Goal: Information Seeking & Learning: Learn about a topic

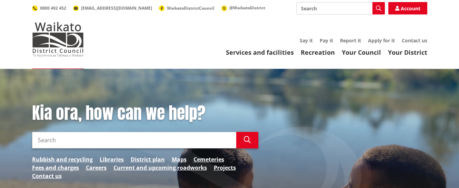
click at [48, 140] on input "Search" at bounding box center [134, 140] width 204 height 17
type input "zoning"
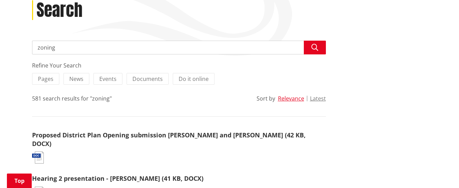
scroll to position [96, 0]
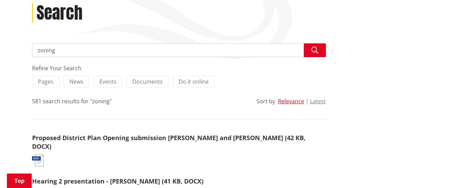
click at [63, 50] on input "zoning" at bounding box center [179, 50] width 294 height 14
type input "z"
type input "Ngarauwahia town zones"
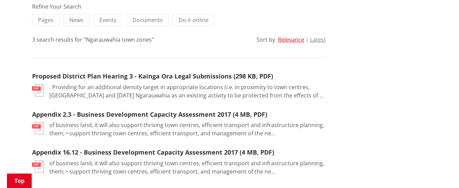
scroll to position [169, 0]
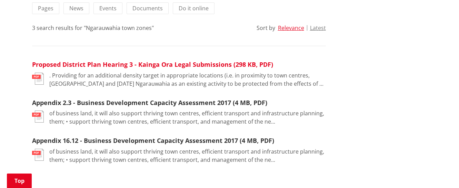
click at [77, 65] on link "Proposed District Plan Hearing 3 - Kainga Ora Legal Submissions (298 KB, PDF)" at bounding box center [152, 64] width 241 height 8
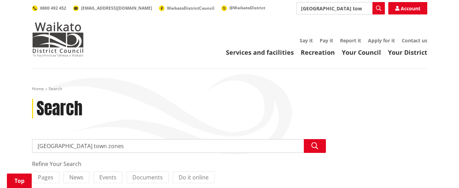
scroll to position [169, 0]
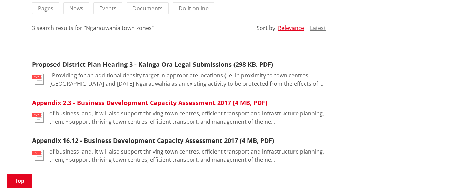
click at [85, 104] on link "Appendix 2.3 - Business Development Capacity Assessment 2017 (4 MB, PDF)" at bounding box center [149, 103] width 235 height 8
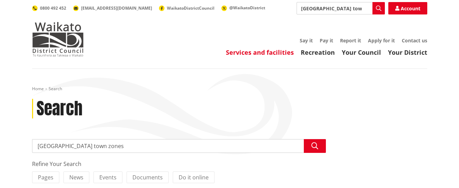
click at [271, 52] on link "Services and facilities" at bounding box center [260, 52] width 68 height 8
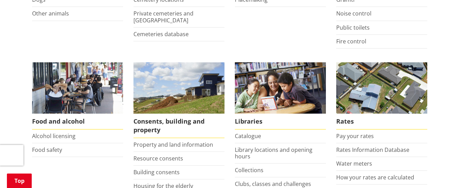
scroll to position [238, 0]
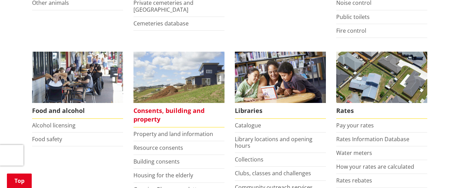
click at [170, 110] on span "Consents, building and property" at bounding box center [178, 115] width 91 height 24
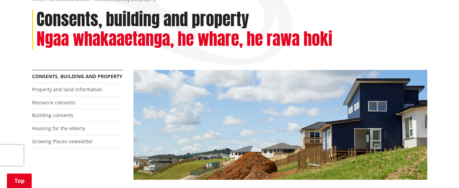
scroll to position [139, 0]
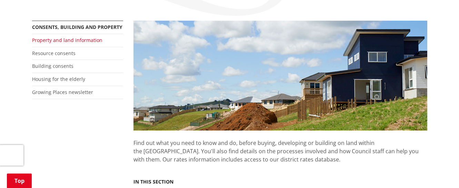
click at [53, 42] on link "Property and land information" at bounding box center [67, 40] width 70 height 7
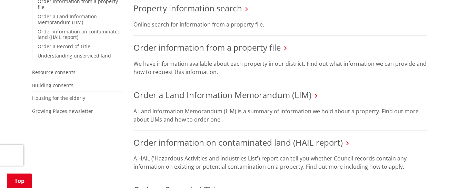
scroll to position [182, 0]
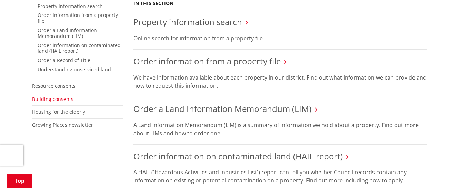
click at [59, 96] on link "Building consents" at bounding box center [52, 99] width 41 height 7
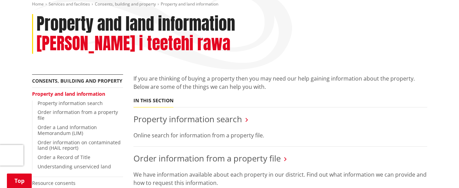
scroll to position [102, 0]
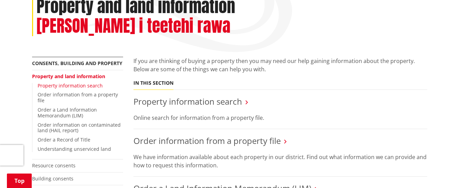
click at [68, 82] on link "Property information search" at bounding box center [70, 85] width 65 height 7
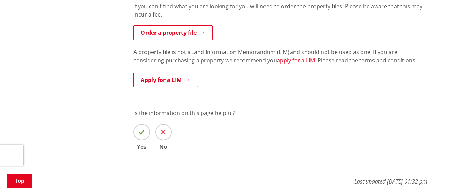
scroll to position [395, 0]
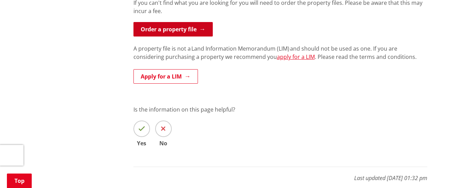
click at [179, 29] on link "Order a property file" at bounding box center [172, 29] width 79 height 14
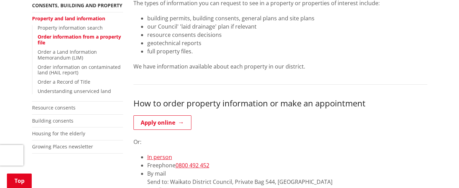
scroll to position [145, 0]
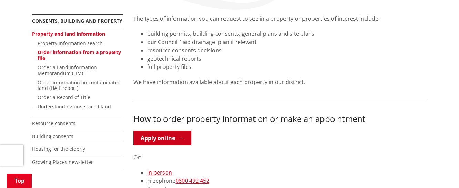
click at [164, 138] on link "Apply online" at bounding box center [162, 138] width 58 height 14
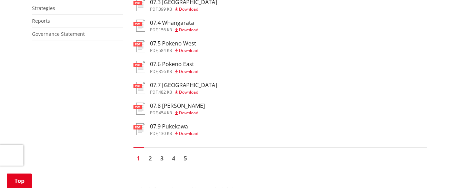
scroll to position [502, 0]
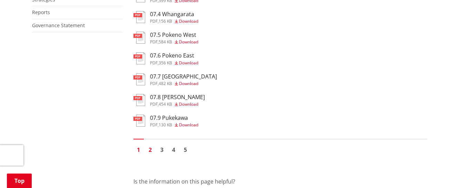
click at [150, 151] on link "2" at bounding box center [150, 150] width 10 height 10
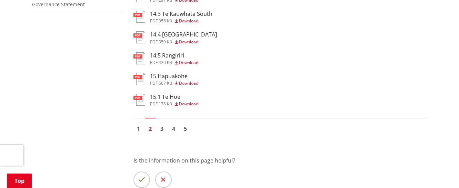
scroll to position [525, 0]
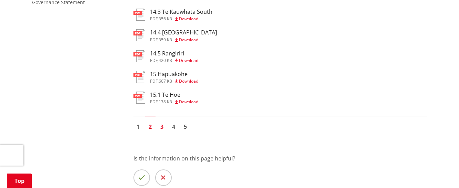
click at [161, 126] on link "3" at bounding box center [162, 127] width 10 height 10
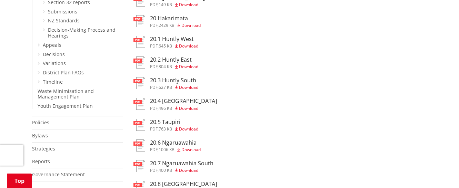
scroll to position [361, 0]
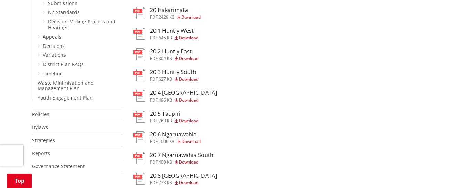
click at [177, 134] on h3 "20.6 Ngaruawahia" at bounding box center [175, 134] width 51 height 7
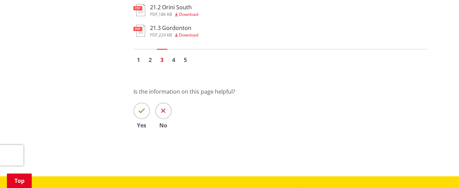
scroll to position [565, 0]
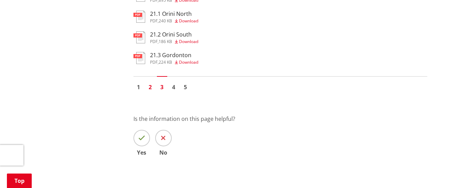
click at [152, 89] on link "2" at bounding box center [150, 87] width 10 height 10
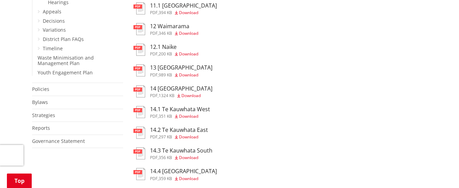
scroll to position [397, 0]
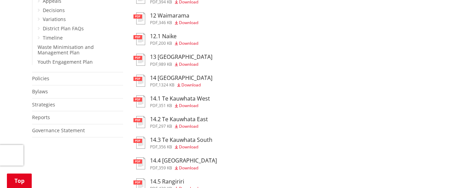
click at [171, 121] on h3 "14.2 Te Kauwhata East" at bounding box center [179, 119] width 58 height 7
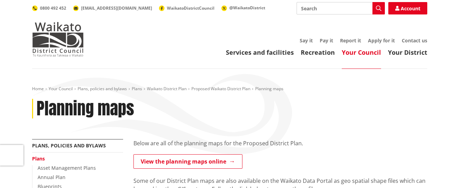
scroll to position [397, 0]
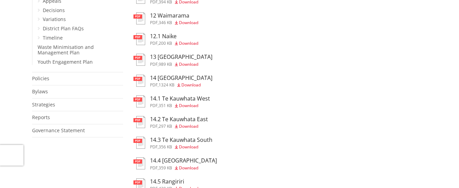
click at [178, 142] on h3 "14.3 Te Kauwhata South" at bounding box center [181, 140] width 62 height 7
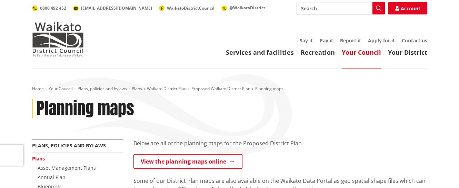
scroll to position [397, 0]
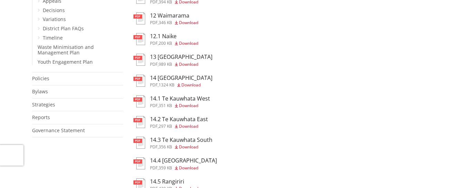
click at [175, 80] on h3 "14 Lake Waikare" at bounding box center [181, 78] width 62 height 7
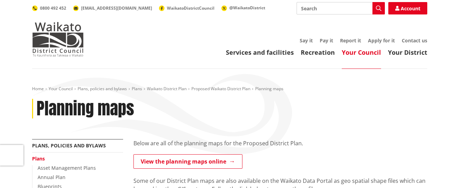
scroll to position [397, 0]
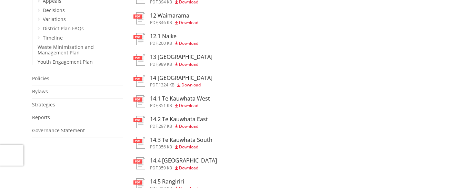
click at [186, 161] on h3 "14.4 [GEOGRAPHIC_DATA]" at bounding box center [183, 161] width 67 height 7
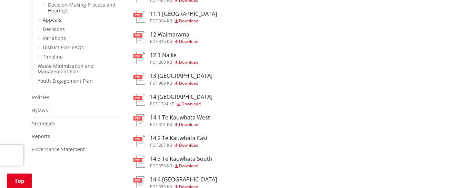
scroll to position [357, 0]
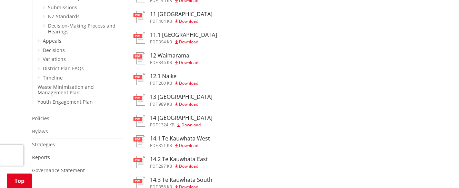
click at [166, 57] on h3 "12 Waimarama" at bounding box center [174, 55] width 48 height 7
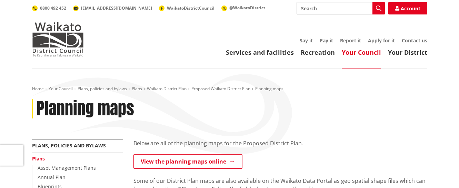
scroll to position [357, 0]
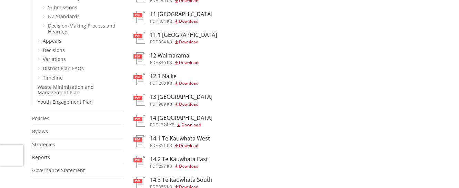
click at [165, 77] on h3 "12.1 Naike" at bounding box center [174, 76] width 48 height 7
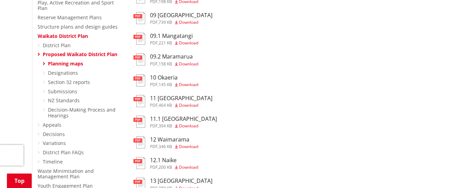
scroll to position [254, 0]
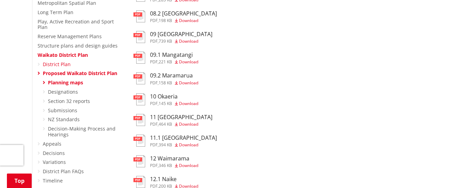
click at [53, 61] on link "District Plan" at bounding box center [57, 64] width 28 height 7
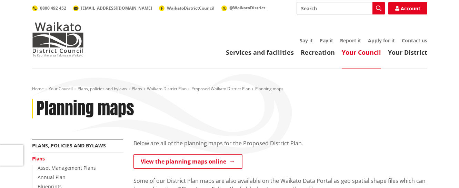
scroll to position [254, 0]
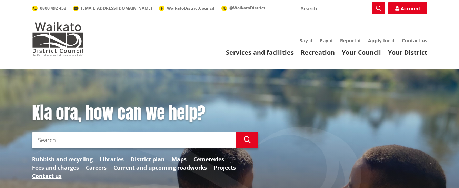
click at [149, 159] on link "District plan" at bounding box center [148, 159] width 34 height 8
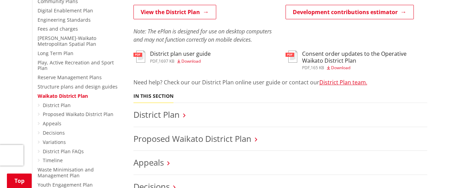
scroll to position [215, 0]
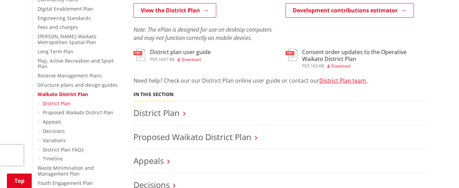
click at [64, 100] on link "District Plan" at bounding box center [57, 103] width 28 height 7
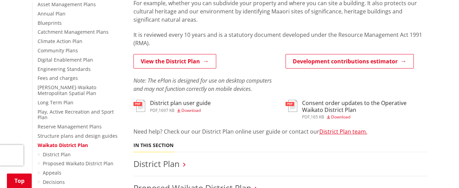
scroll to position [167, 0]
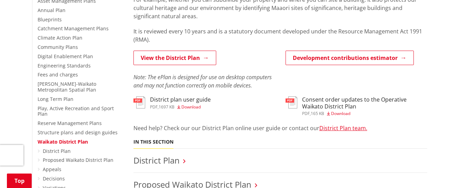
click at [168, 100] on h3 "District plan user guide" at bounding box center [180, 100] width 61 height 7
